Goal: Task Accomplishment & Management: Use online tool/utility

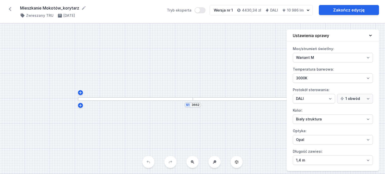
select select "M"
select select "3000"
select select "4"
select select "opal"
drag, startPoint x: 223, startPoint y: 66, endPoint x: 186, endPoint y: 58, distance: 37.1
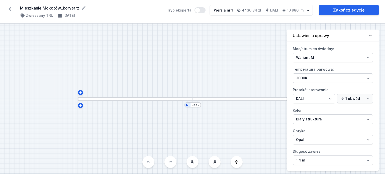
click at [187, 58] on div "S1 3662" at bounding box center [192, 99] width 385 height 151
click at [12, 10] on icon at bounding box center [10, 9] width 8 height 8
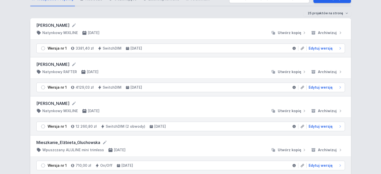
scroll to position [25, 0]
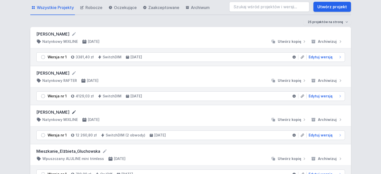
click at [72, 112] on icon at bounding box center [74, 113] width 4 height 4
type input "Mehmet Dalkilic_v1"
click at [72, 74] on icon at bounding box center [74, 73] width 4 height 4
type input "Mehmet Dalkilic_v2"
click at [72, 30] on div "[PERSON_NAME] Natynkowy MIXLINE [DATE] Utwórz kopię Archiwizuj" at bounding box center [190, 37] width 321 height 21
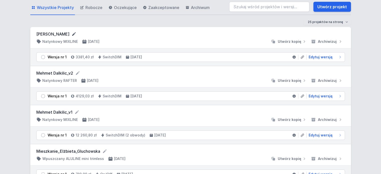
click at [72, 32] on icon at bounding box center [73, 34] width 5 height 5
type input "Mehmet Dalkilic_v3"
click at [319, 56] on span "Edytuj wersję" at bounding box center [321, 57] width 24 height 5
select select "3"
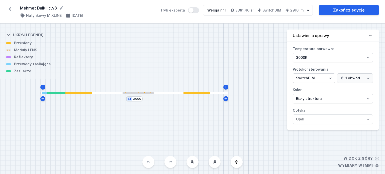
drag, startPoint x: 241, startPoint y: 63, endPoint x: 185, endPoint y: 56, distance: 56.5
click at [185, 57] on div "S1 3000" at bounding box center [192, 99] width 385 height 151
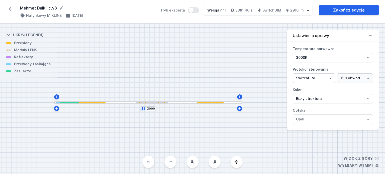
drag, startPoint x: 211, startPoint y: 60, endPoint x: 218, endPoint y: 66, distance: 8.9
click at [218, 66] on div "S1 3000" at bounding box center [192, 99] width 385 height 151
click at [356, 76] on select "1 obwód 2 obwody" at bounding box center [355, 78] width 36 height 10
click at [334, 76] on select "On/Off SwitchDIM DALI AQsmart" at bounding box center [314, 78] width 42 height 10
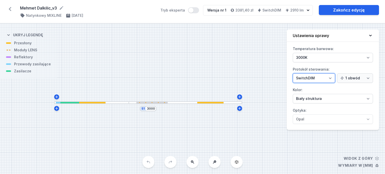
click at [334, 76] on select "On/Off SwitchDIM DALI AQsmart" at bounding box center [314, 78] width 42 height 10
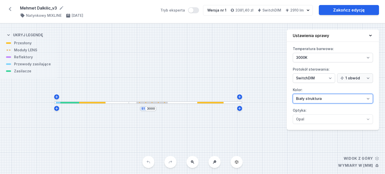
click at [318, 101] on select "Biały struktura Czarny struktura Złoty struktura Miedziany Szary Inny (z palety…" at bounding box center [333, 99] width 80 height 10
click at [318, 100] on select "Biały struktura Czarny struktura Złoty struktura Miedziany Szary Inny (z palety…" at bounding box center [333, 99] width 80 height 10
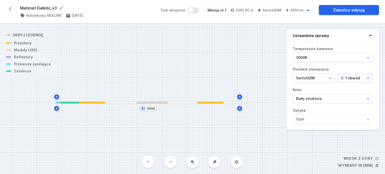
click at [199, 82] on div "S1 3000" at bounding box center [192, 99] width 385 height 151
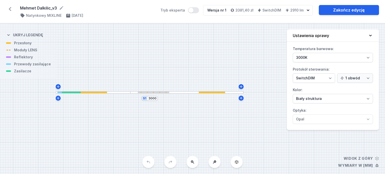
drag, startPoint x: 192, startPoint y: 72, endPoint x: 194, endPoint y: 63, distance: 9.6
click at [194, 63] on div "S1 3000" at bounding box center [192, 99] width 385 height 151
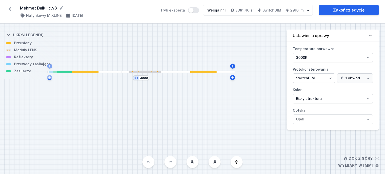
drag, startPoint x: 254, startPoint y: 127, endPoint x: 245, endPoint y: 103, distance: 25.7
click at [245, 103] on div "S1 3000" at bounding box center [192, 99] width 385 height 151
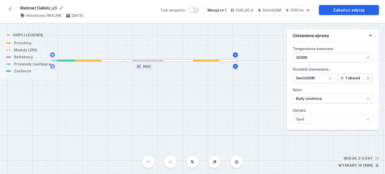
drag, startPoint x: 253, startPoint y: 127, endPoint x: 289, endPoint y: 122, distance: 36.4
click at [289, 122] on div "S1 3000 Widok z góry Wymiary w [mm] Ukryj legendę Przesłony Moduły LENS Reflekt…" at bounding box center [192, 99] width 385 height 151
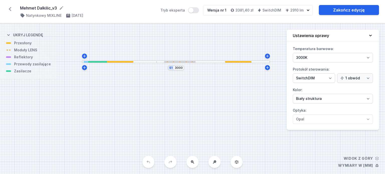
click at [97, 63] on div "S1 3000" at bounding box center [192, 99] width 385 height 151
click at [99, 61] on div at bounding box center [97, 62] width 19 height 2
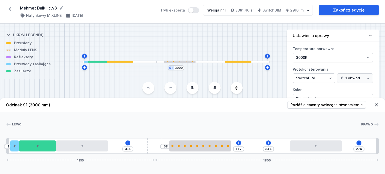
drag, startPoint x: 98, startPoint y: 61, endPoint x: 138, endPoint y: 61, distance: 40.6
click at [138, 61] on div at bounding box center [119, 62] width 75 height 3
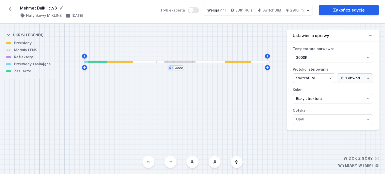
click at [124, 61] on div at bounding box center [120, 62] width 26 height 2
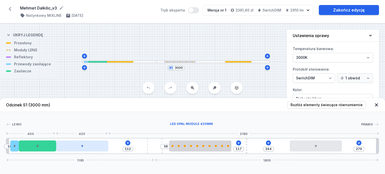
type input "72"
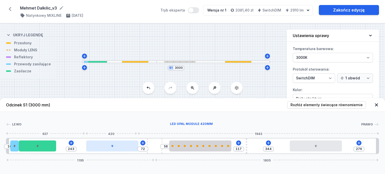
drag, startPoint x: 87, startPoint y: 149, endPoint x: 115, endPoint y: 148, distance: 28.6
click at [115, 148] on div at bounding box center [112, 146] width 52 height 11
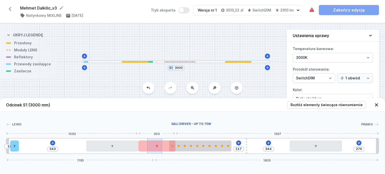
drag, startPoint x: 141, startPoint y: 144, endPoint x: 157, endPoint y: 143, distance: 16.6
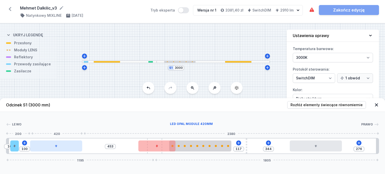
type input "90"
type input "440"
type input "103"
type input "438"
type input "105"
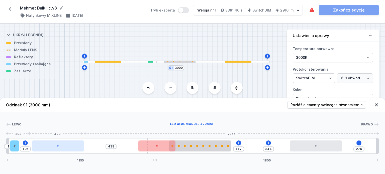
type input "436"
type input "107"
type input "434"
type input "109"
type input "432"
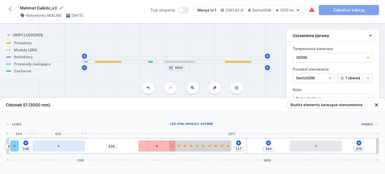
type input "111"
type input "430"
type input "113"
type input "428"
type input "115"
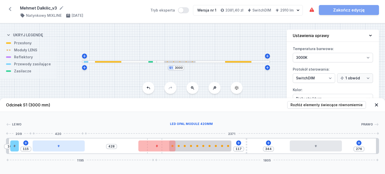
type input "426"
type input "117"
type input "424"
type input "119"
type input "422"
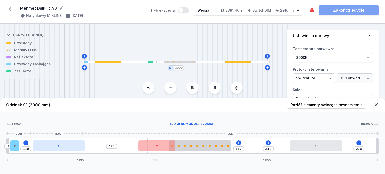
type input "121"
type input "420"
type input "123"
drag, startPoint x: 117, startPoint y: 147, endPoint x: 63, endPoint y: 148, distance: 54.2
click at [63, 148] on div at bounding box center [60, 146] width 52 height 11
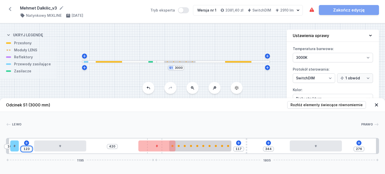
click at [26, 151] on input "123" at bounding box center [27, 149] width 8 height 4
click at [30, 149] on input "123" at bounding box center [27, 149] width 8 height 4
type input "531"
type input "12"
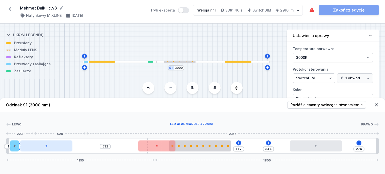
type input "423"
type input "120"
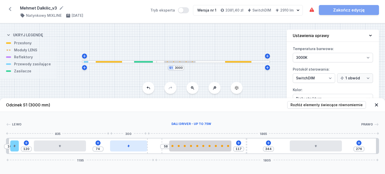
type input "72"
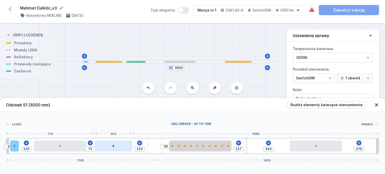
type input "195"
drag, startPoint x: 144, startPoint y: 145, endPoint x: 101, endPoint y: 145, distance: 43.1
click at [101, 145] on div at bounding box center [104, 146] width 37 height 11
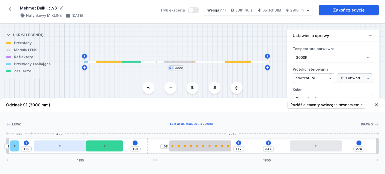
click at [43, 145] on div at bounding box center [60, 146] width 52 height 11
click at [25, 150] on input "120" at bounding box center [26, 149] width 8 height 4
drag, startPoint x: 30, startPoint y: 149, endPoint x: 25, endPoint y: 149, distance: 4.8
click at [25, 149] on input "120" at bounding box center [26, 149] width 8 height 4
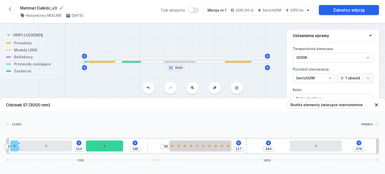
type input "100"
type input "20"
type input "100"
click at [94, 131] on div "[PERSON_NAME] 1 2 3 4 5 6 7 3 1 10 100 20 195 58 117 344 276 1195 1805 30 70 10…" at bounding box center [192, 133] width 385 height 42
drag, startPoint x: 355, startPoint y: 149, endPoint x: 369, endPoint y: 150, distance: 14.3
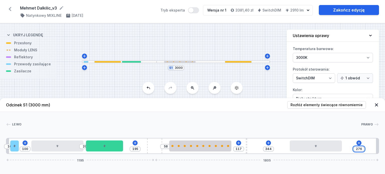
click at [370, 149] on div "10 100 20 195 58 117 344 276 1195 1805" at bounding box center [192, 146] width 373 height 16
type input "619"
type input "1"
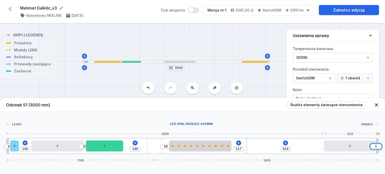
type input "602"
type input "180"
type input "440"
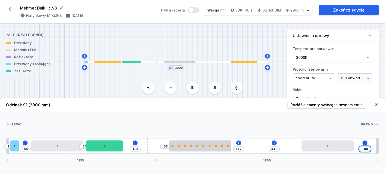
type input "180"
click at [324, 123] on div at bounding box center [191, 124] width 339 height 5
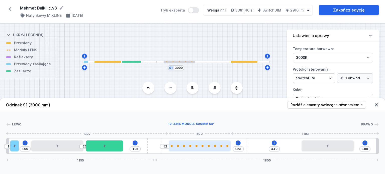
type input "121"
type input "54"
type input "175"
click at [189, 146] on div at bounding box center [193, 146] width 62 height 2
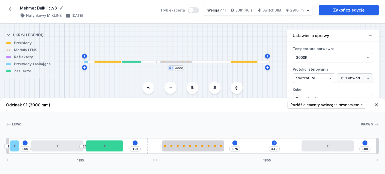
click at [223, 126] on div at bounding box center [191, 124] width 339 height 5
click at [374, 105] on header "Odcinek S1 (3000 mm) Rozłóż elementy świecące równomiernie" at bounding box center [192, 105] width 385 height 14
click at [376, 105] on icon at bounding box center [376, 105] width 5 height 5
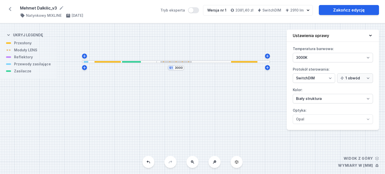
click at [146, 64] on div "S1 3000" at bounding box center [192, 99] width 385 height 151
click at [147, 62] on div at bounding box center [119, 62] width 75 height 3
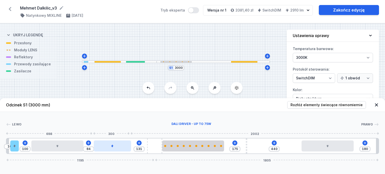
type input "119"
type input "96"
type input "105"
type input "110"
type input "101"
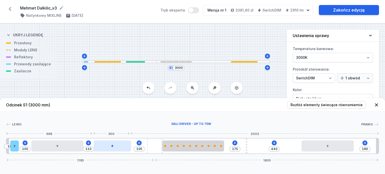
type input "114"
type input "99"
type input "116"
type input "93"
type input "122"
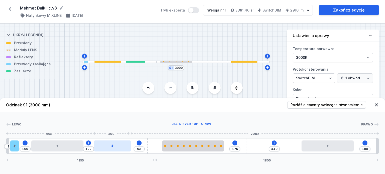
type input "81"
type input "134"
type input "70"
type input "145"
type input "54"
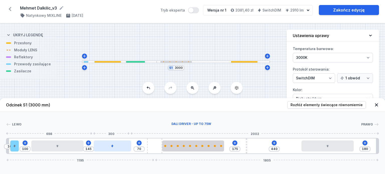
type input "161"
type input "40"
type input "215"
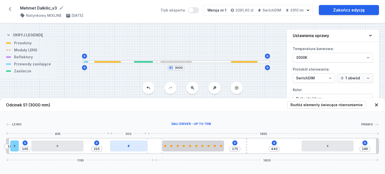
drag, startPoint x: 110, startPoint y: 148, endPoint x: 132, endPoint y: 148, distance: 22.3
click at [132, 148] on div at bounding box center [128, 146] width 37 height 11
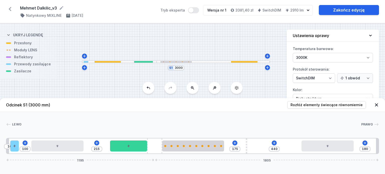
click at [165, 41] on div "S1 3000" at bounding box center [192, 99] width 385 height 151
click at [374, 104] on header "Odcinek S1 (3000 mm) Rozłóż elementy świecące równomiernie" at bounding box center [192, 105] width 385 height 14
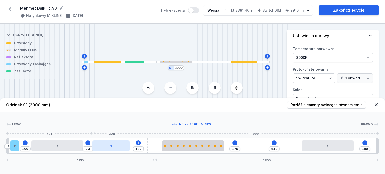
type input "215"
drag, startPoint x: 121, startPoint y: 147, endPoint x: 103, endPoint y: 147, distance: 17.6
click at [103, 147] on div at bounding box center [101, 146] width 37 height 11
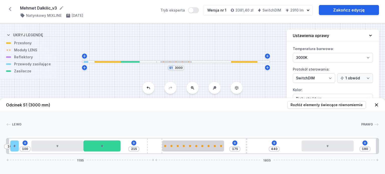
click at [375, 105] on icon at bounding box center [376, 105] width 5 height 5
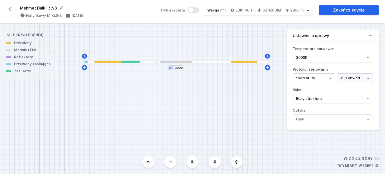
click at [245, 40] on div "S1 3000" at bounding box center [192, 99] width 385 height 151
click at [194, 10] on button "Tryb eksperta" at bounding box center [193, 10] width 11 height 6
click at [192, 62] on div at bounding box center [213, 62] width 113 height 3
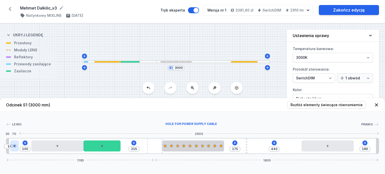
drag, startPoint x: 16, startPoint y: 148, endPoint x: 11, endPoint y: 149, distance: 5.4
click at [11, 149] on div at bounding box center [14, 146] width 9 height 11
click at [77, 145] on div at bounding box center [57, 146] width 52 height 11
click at [77, 147] on div at bounding box center [57, 146] width 52 height 11
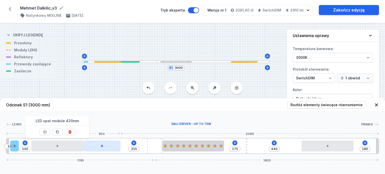
click at [91, 148] on div at bounding box center [101, 146] width 37 height 11
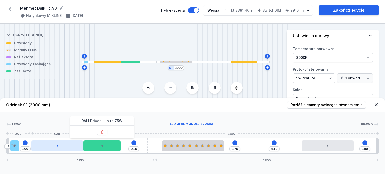
click at [68, 147] on div at bounding box center [57, 146] width 52 height 11
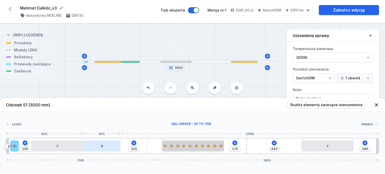
click at [111, 146] on div at bounding box center [101, 146] width 37 height 11
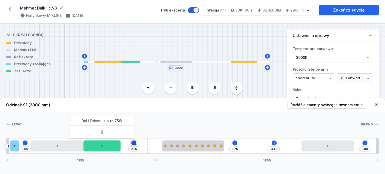
click at [134, 142] on icon at bounding box center [134, 143] width 4 height 4
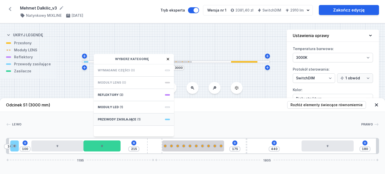
click at [130, 118] on span "Przewody zasilające" at bounding box center [117, 120] width 39 height 4
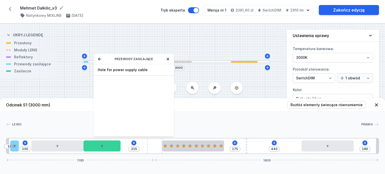
click at [168, 60] on icon at bounding box center [168, 59] width 4 height 4
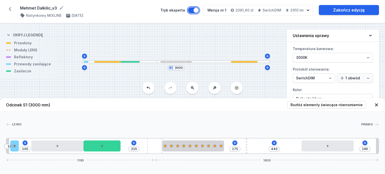
click at [197, 11] on button "Tryb eksperta" at bounding box center [193, 10] width 11 height 6
click at [129, 91] on div "S1 3000" at bounding box center [192, 99] width 385 height 151
click at [376, 104] on icon at bounding box center [376, 105] width 5 height 5
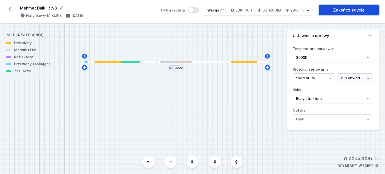
click at [327, 11] on link "Zakończ edycję" at bounding box center [349, 10] width 60 height 10
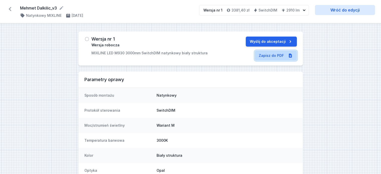
click at [263, 58] on link "Zapisz do PDF" at bounding box center [276, 56] width 42 height 10
